Goal: Task Accomplishment & Management: Complete application form

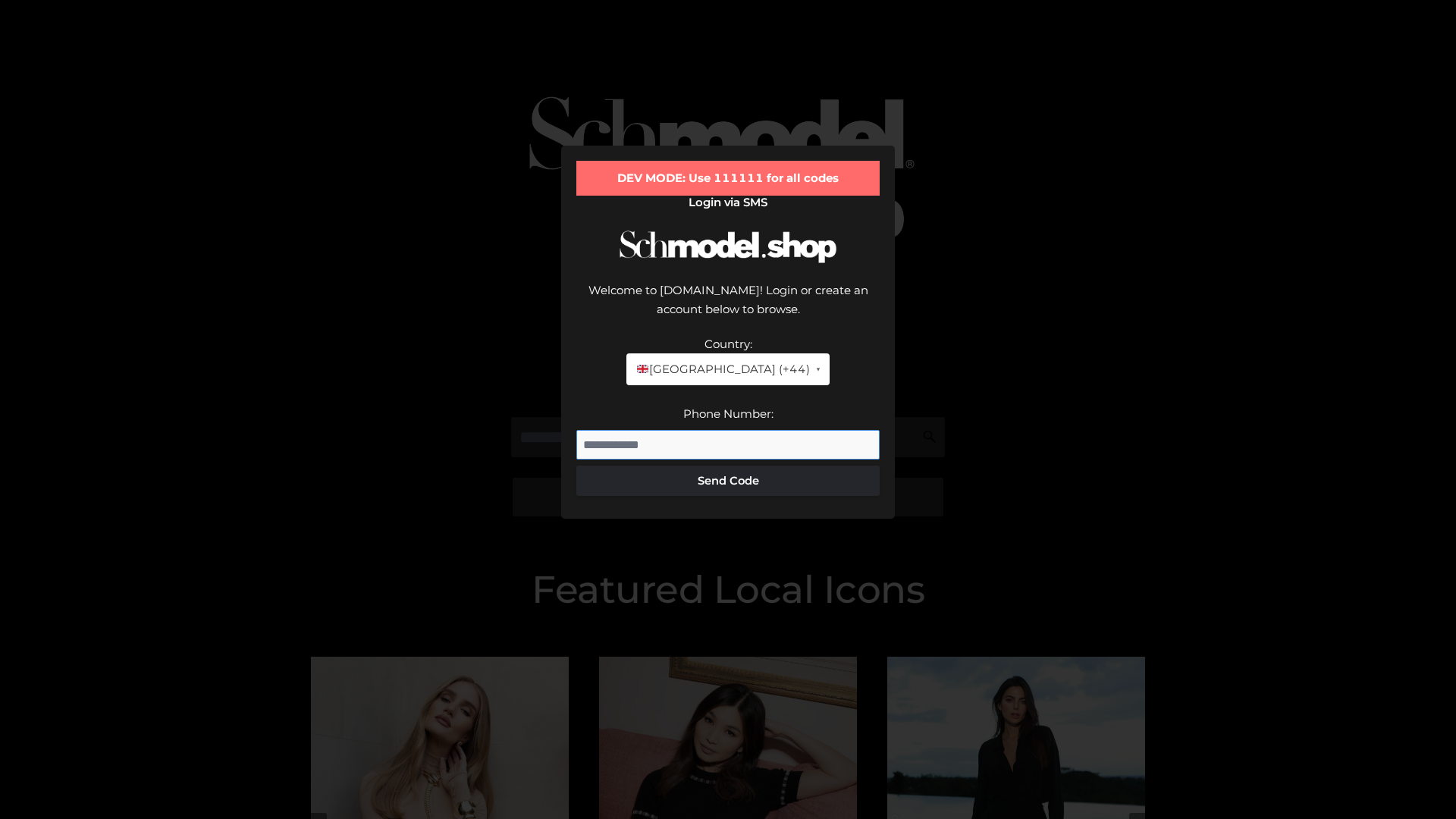
click at [728, 430] on input "Phone Number:" at bounding box center [727, 445] width 303 height 30
type input "**********"
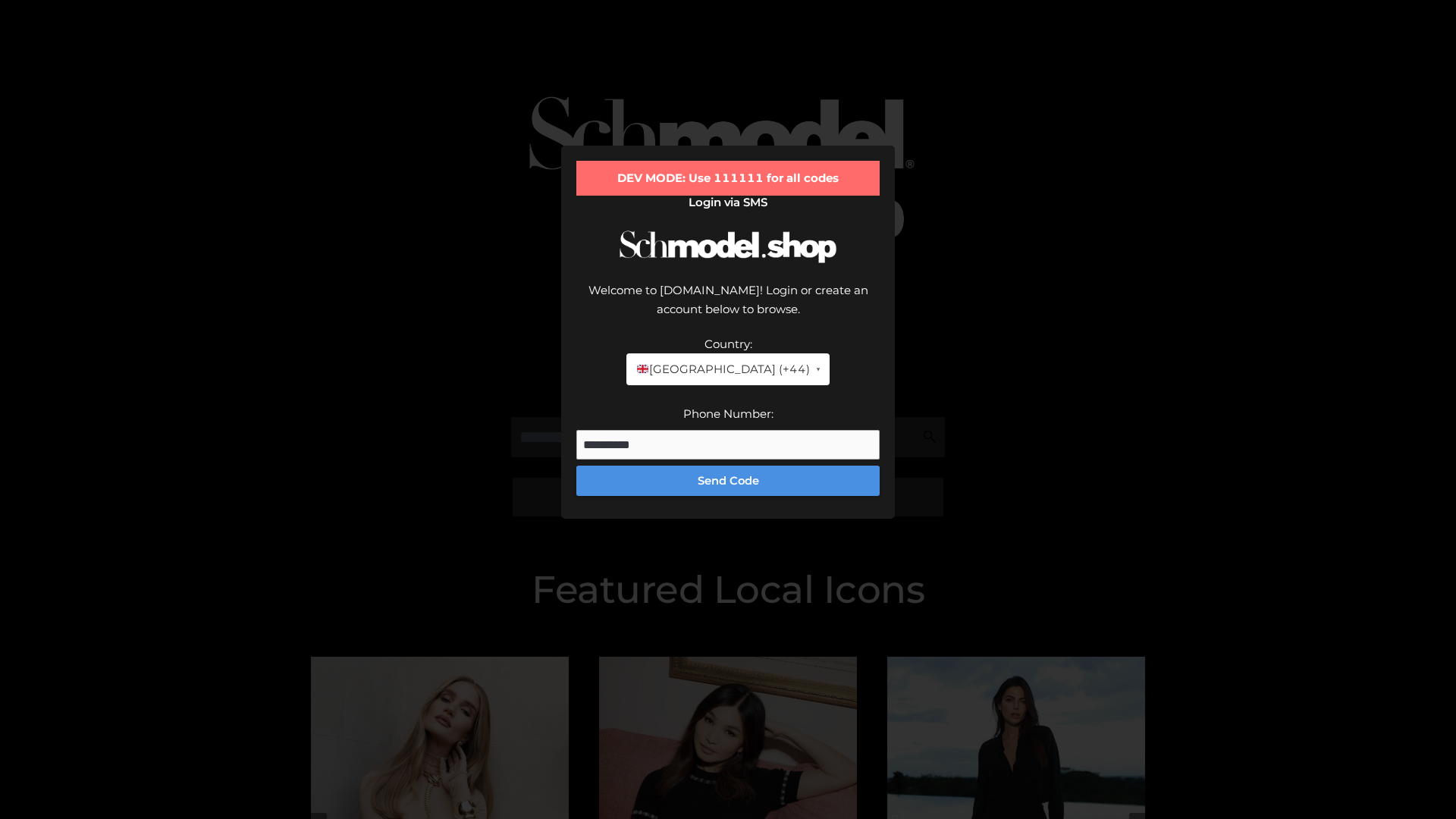
click at [728, 465] on button "Send Code" at bounding box center [727, 480] width 303 height 30
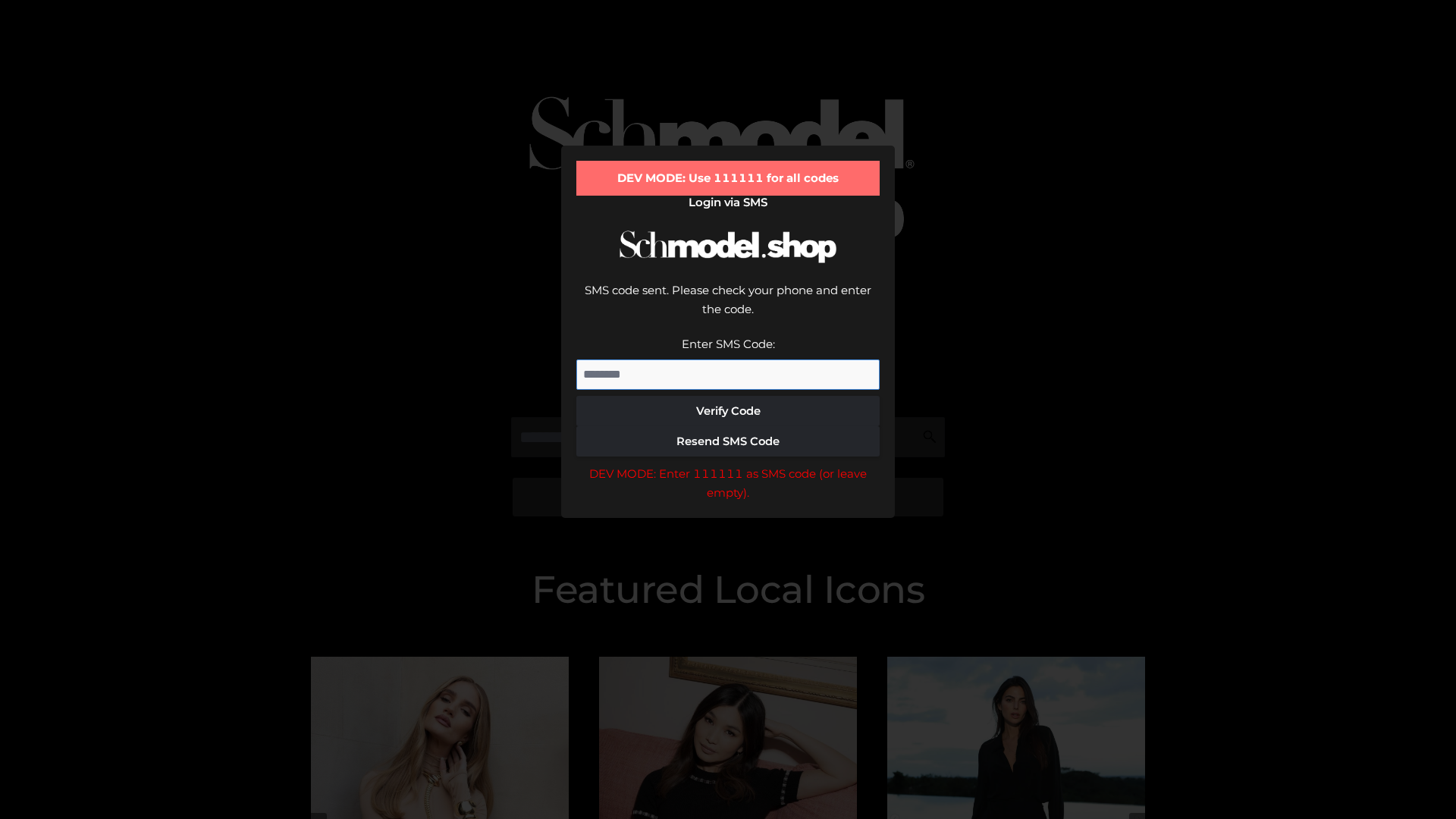
click at [728, 360] on input "Enter SMS Code:" at bounding box center [727, 375] width 303 height 30
type input "******"
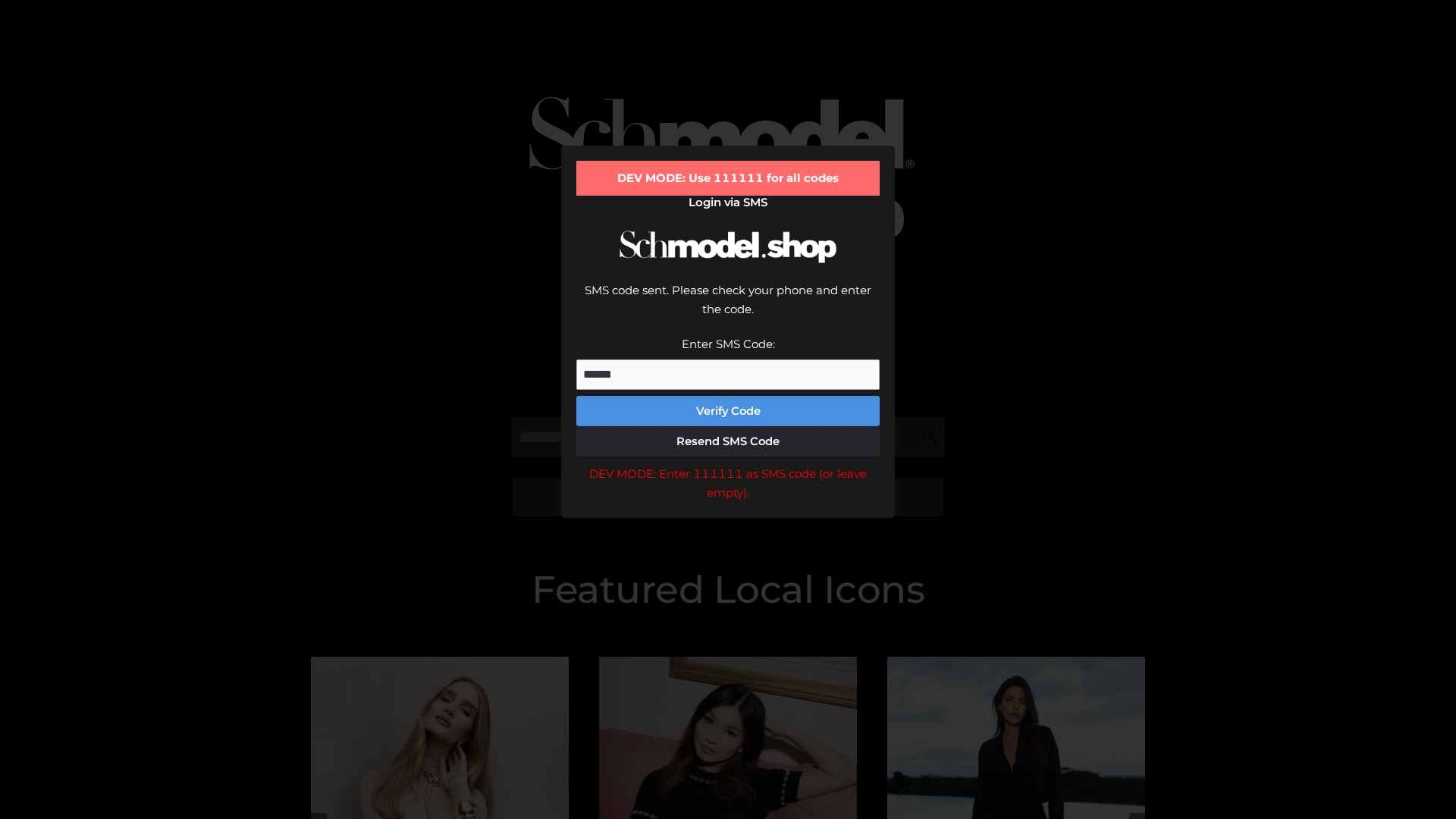
click at [728, 396] on button "Verify Code" at bounding box center [727, 411] width 303 height 30
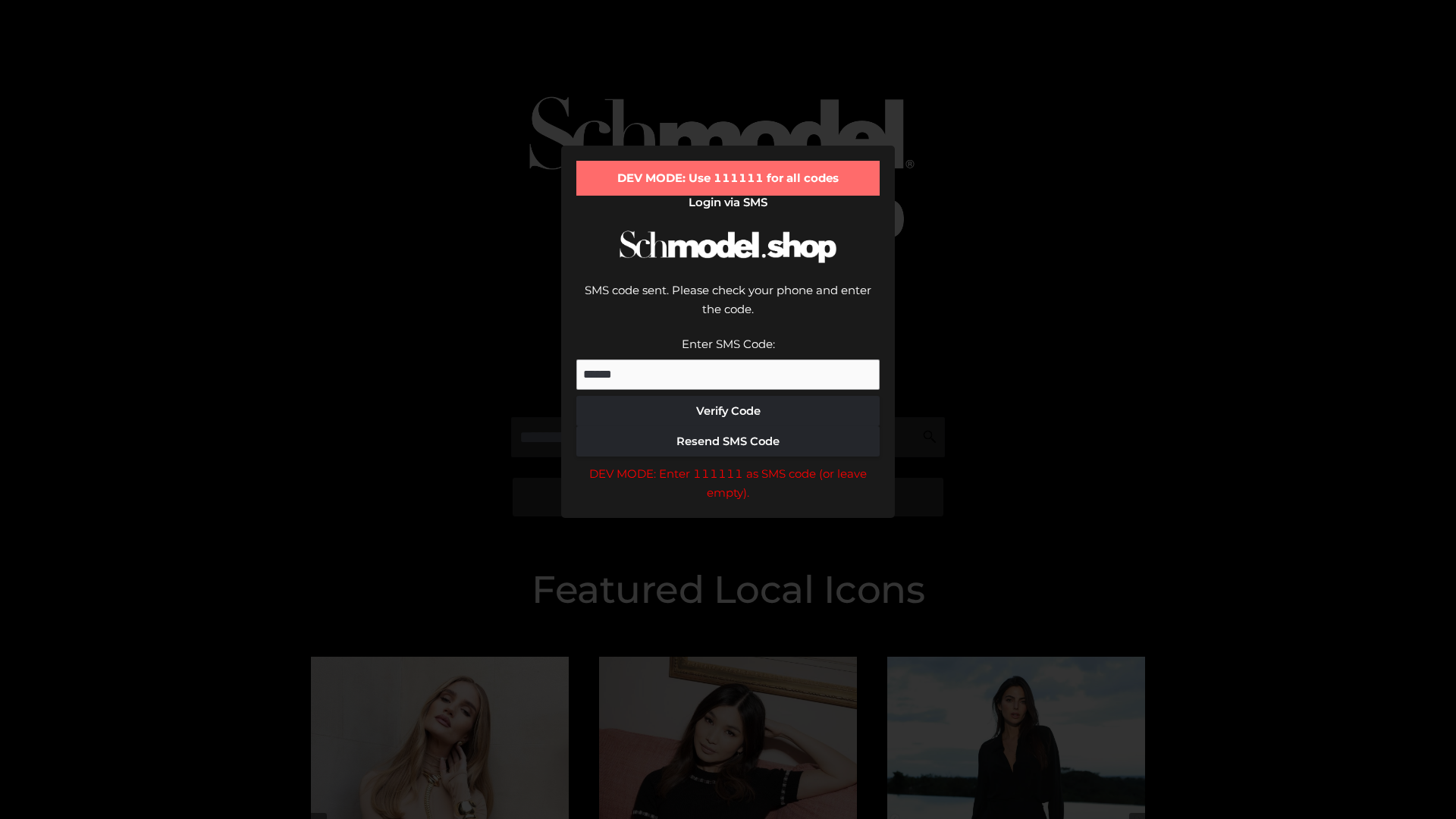
click at [728, 464] on div "DEV MODE: Enter 111111 as SMS code (or leave empty)." at bounding box center [727, 483] width 303 height 39
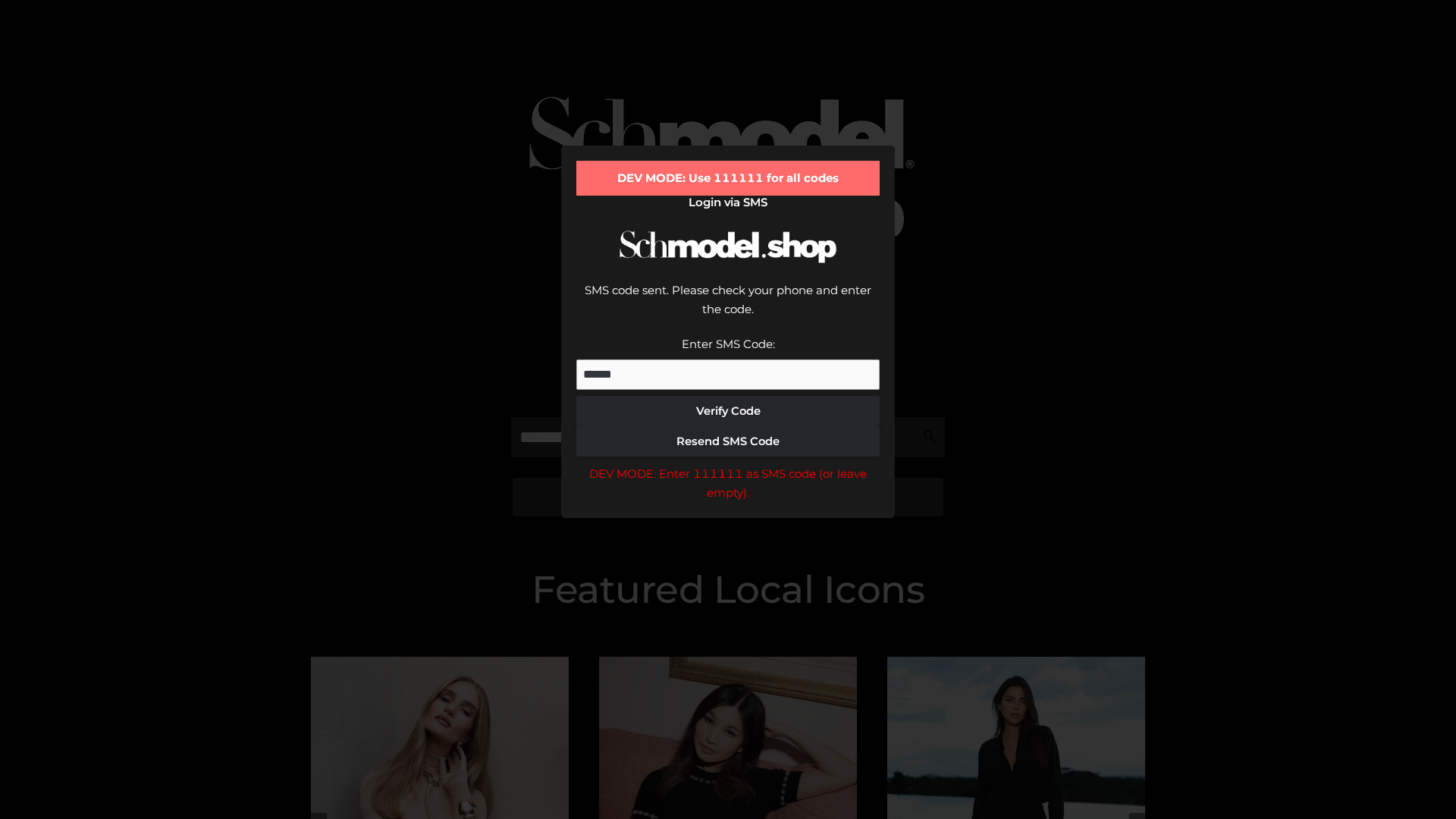
click at [728, 464] on div "DEV MODE: Enter 111111 as SMS code (or leave empty)." at bounding box center [727, 483] width 303 height 39
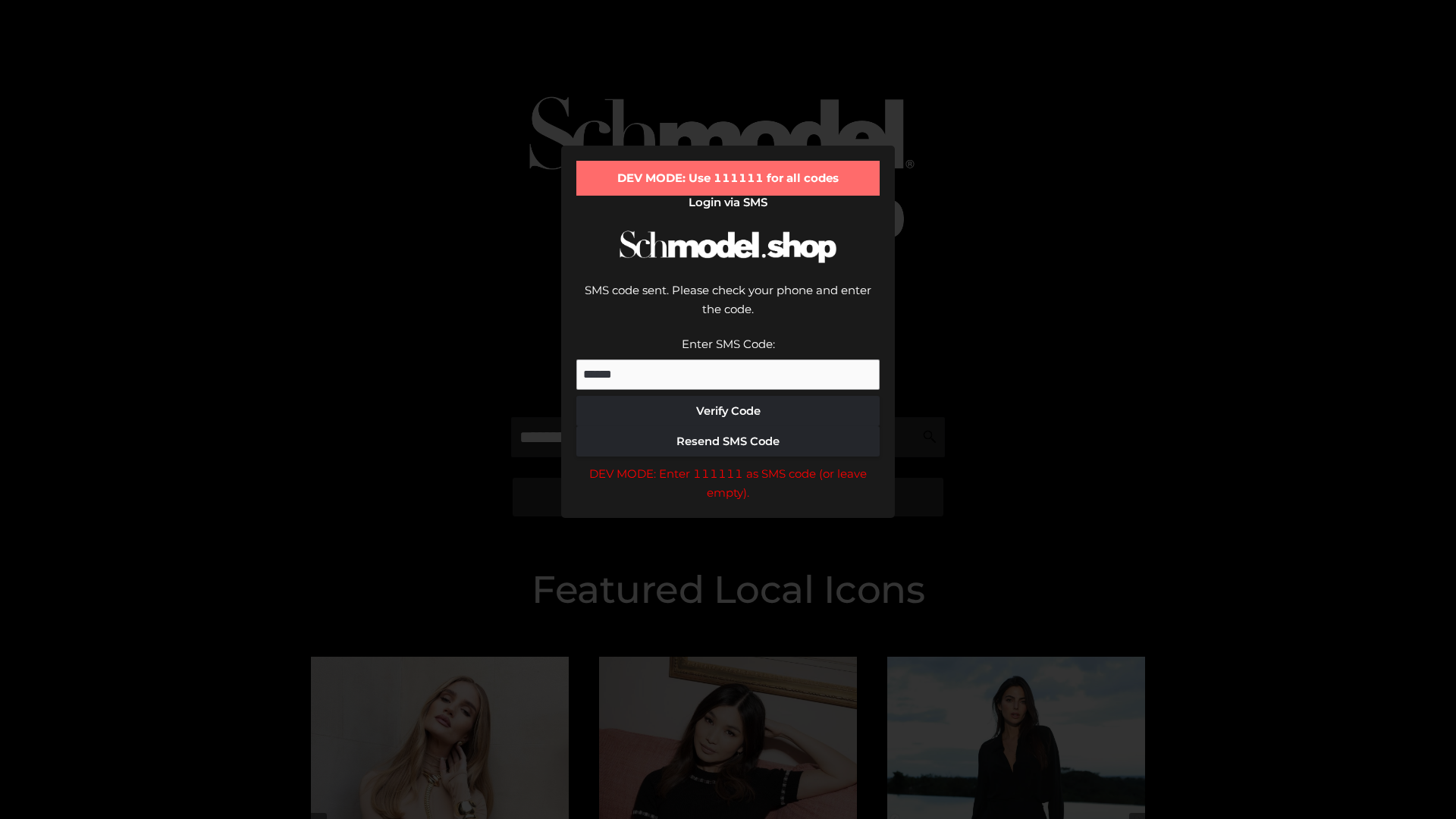
click at [728, 464] on div "DEV MODE: Enter 111111 as SMS code (or leave empty)." at bounding box center [727, 483] width 303 height 39
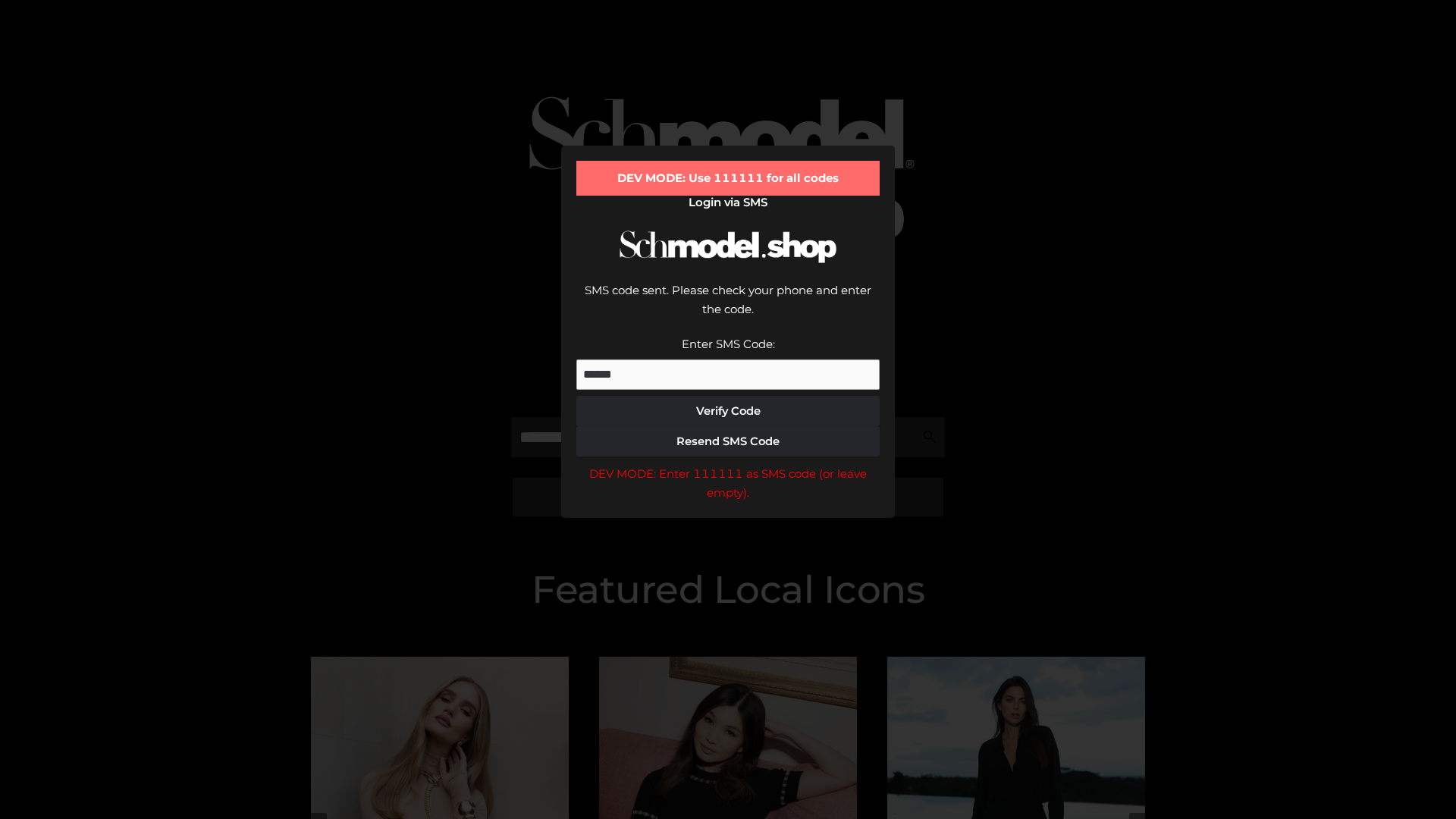
click at [728, 464] on div "DEV MODE: Enter 111111 as SMS code (or leave empty)." at bounding box center [727, 483] width 303 height 39
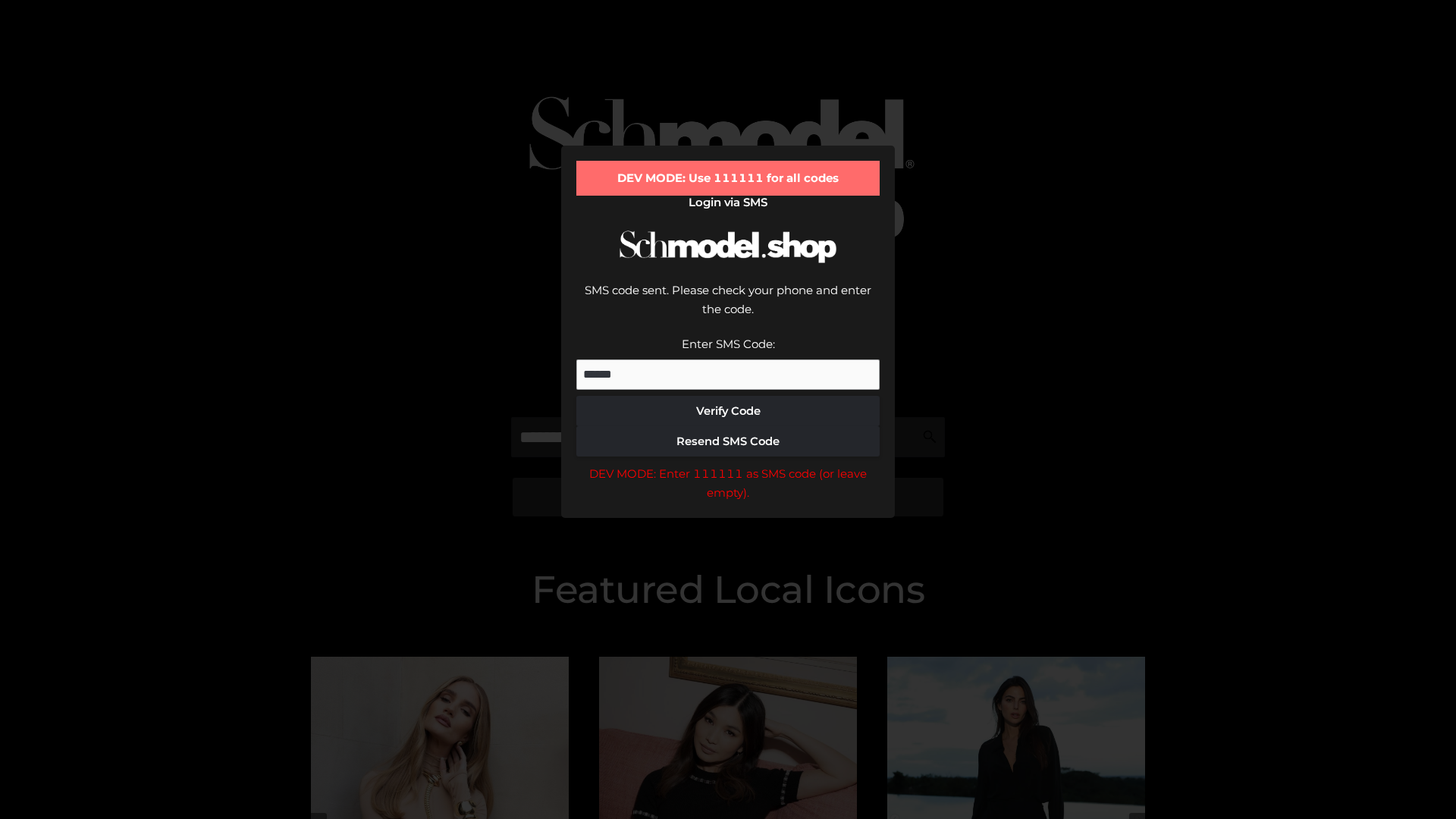
click at [728, 464] on div "DEV MODE: Enter 111111 as SMS code (or leave empty)." at bounding box center [727, 483] width 303 height 39
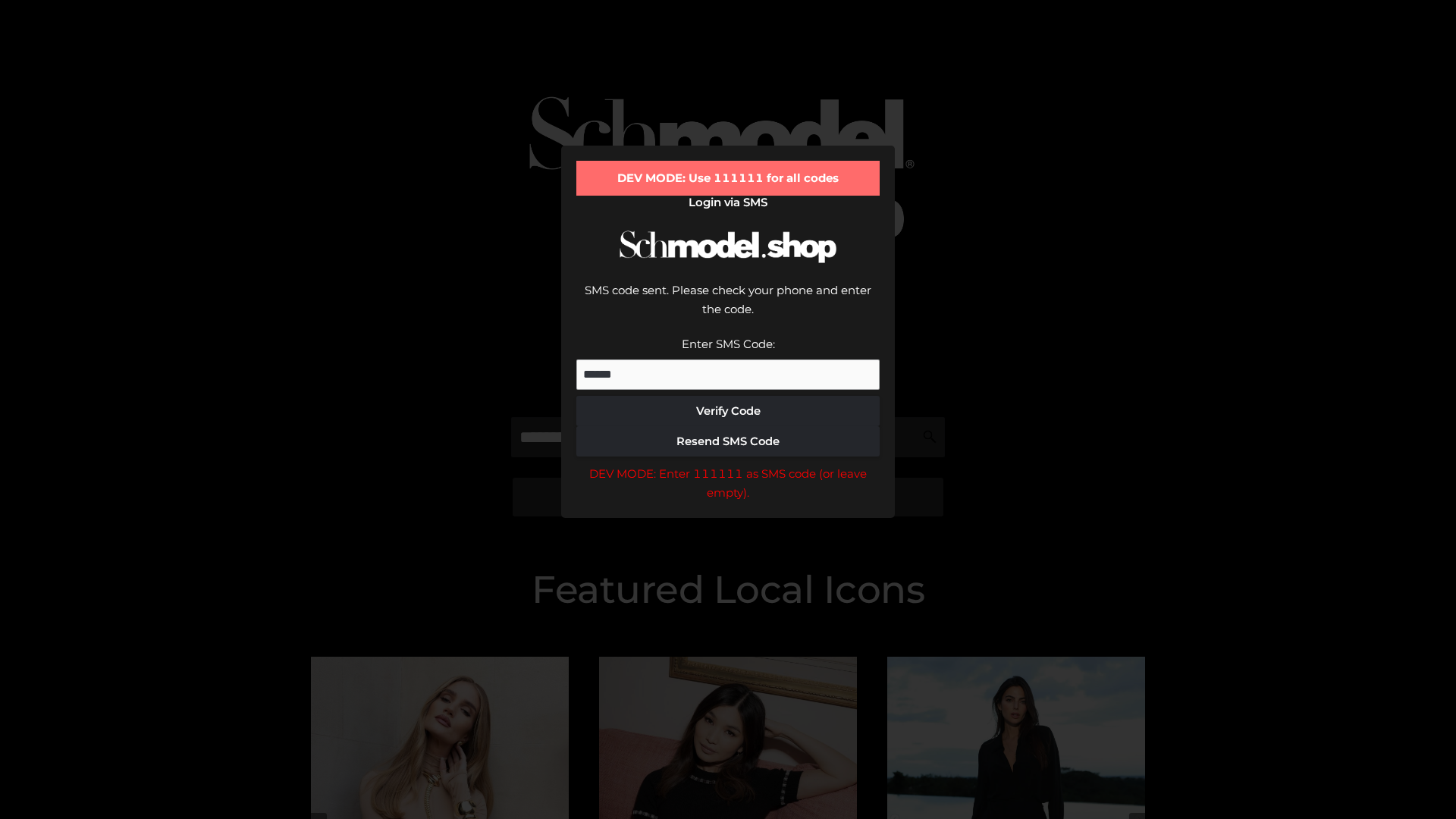
click at [728, 464] on div "DEV MODE: Enter 111111 as SMS code (or leave empty)." at bounding box center [727, 483] width 303 height 39
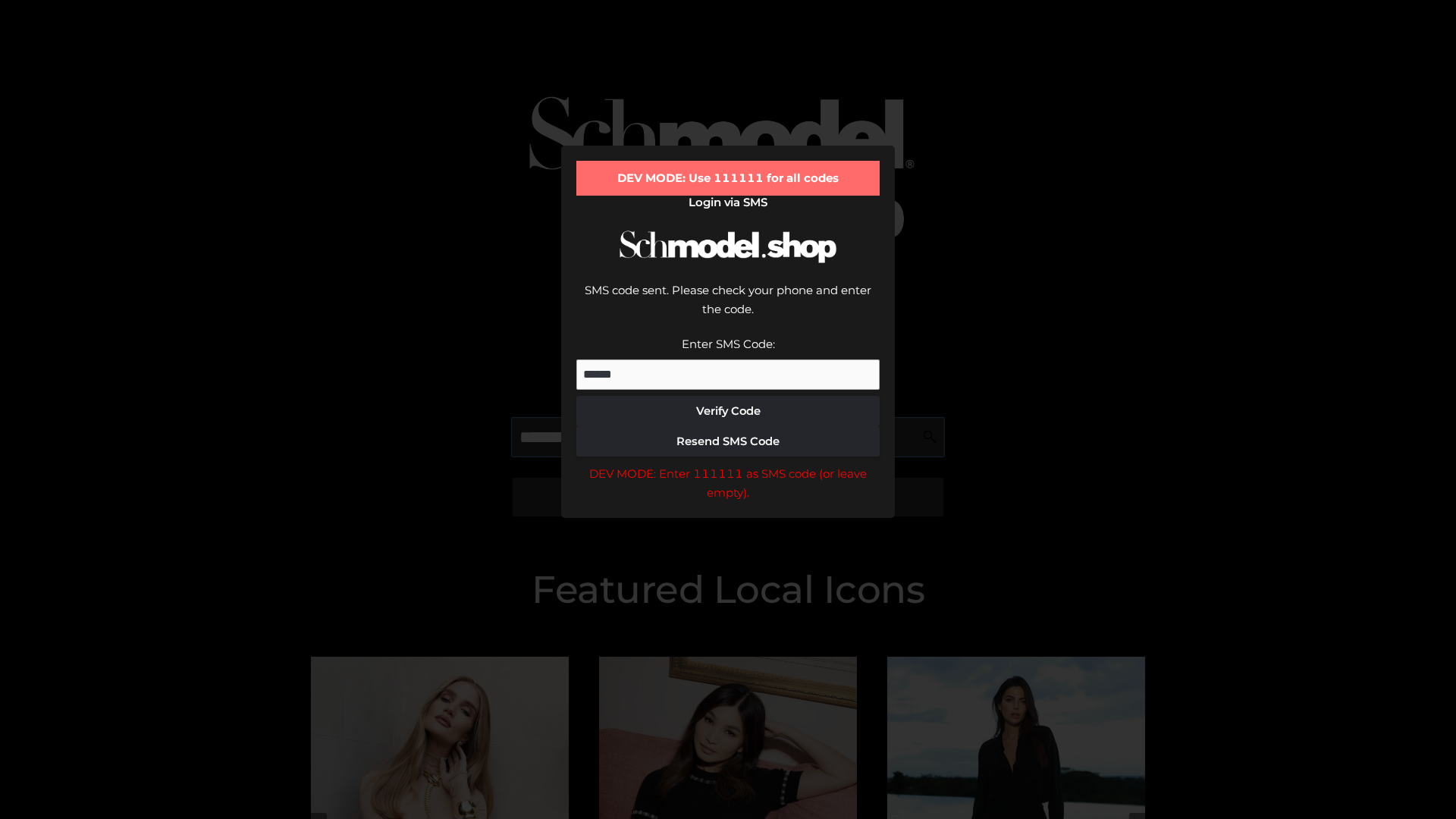
scroll to position [0, 78]
click at [728, 464] on div "DEV MODE: Enter 111111 as SMS code (or leave empty)." at bounding box center [727, 483] width 303 height 39
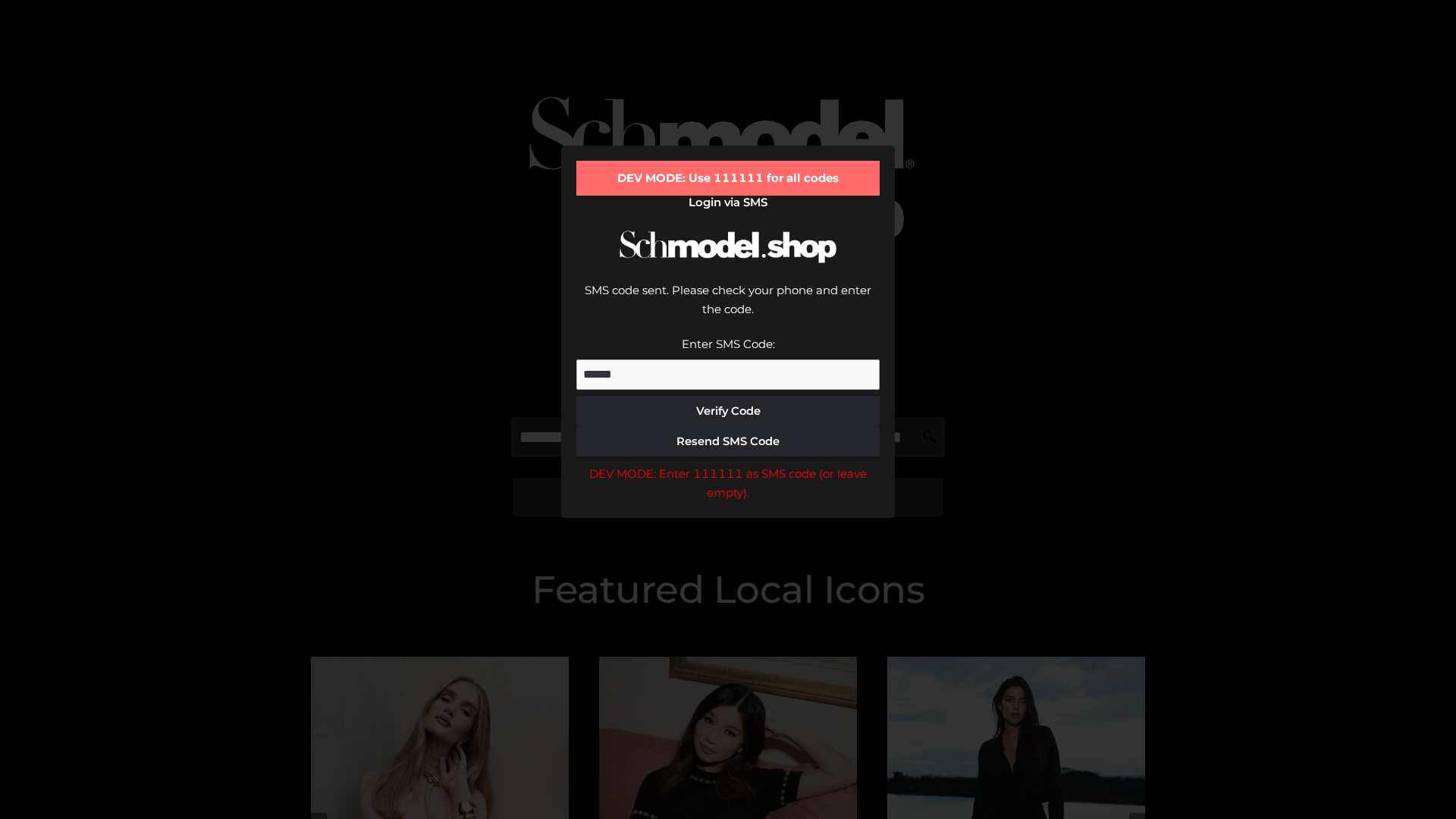
click at [728, 464] on div "DEV MODE: Enter 111111 as SMS code (or leave empty)." at bounding box center [727, 483] width 303 height 39
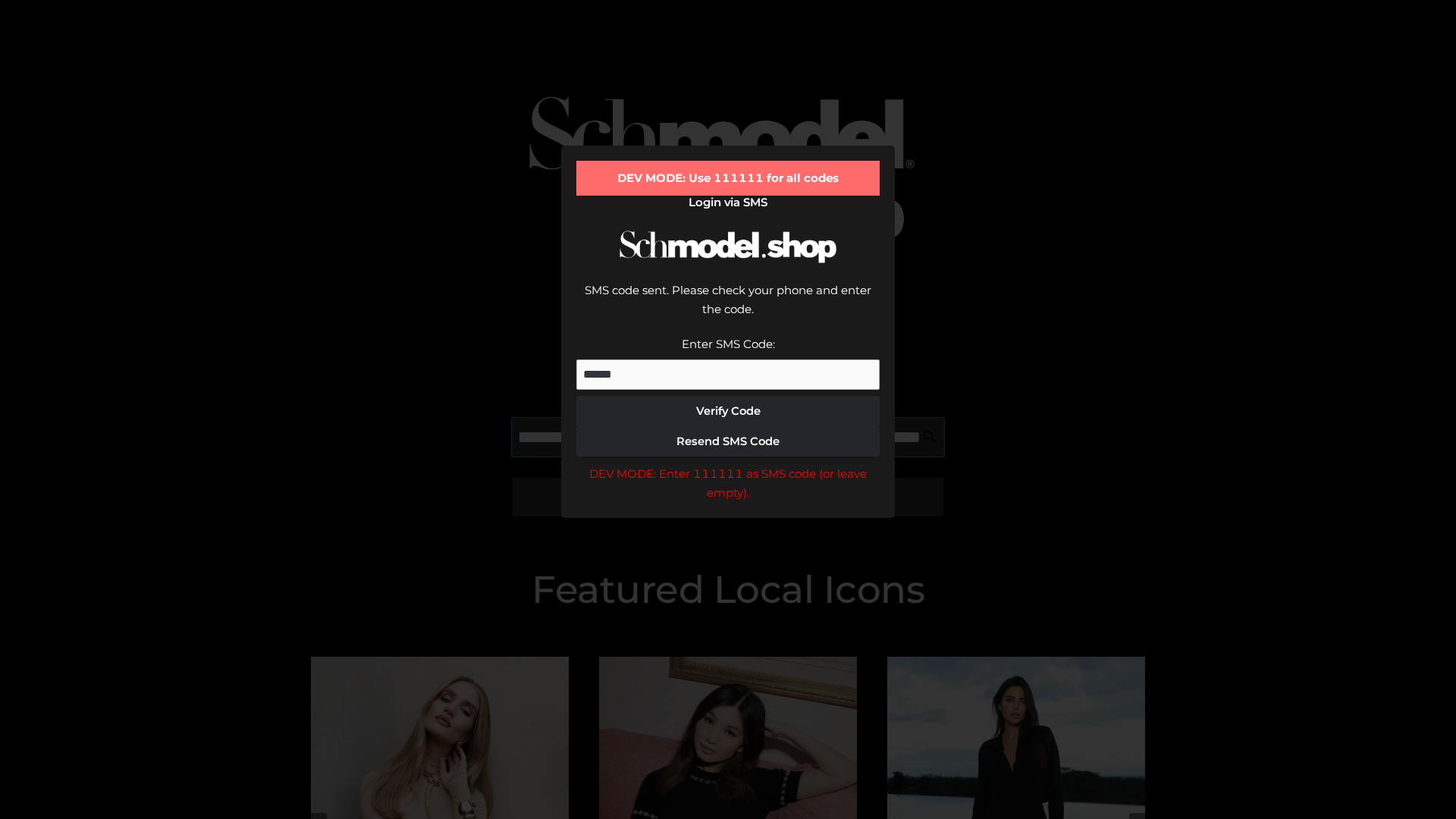
scroll to position [0, 166]
type input "**********"
click at [728, 464] on div "DEV MODE: Enter 111111 as SMS code (or leave empty)." at bounding box center [727, 483] width 303 height 39
